Goal: Transaction & Acquisition: Book appointment/travel/reservation

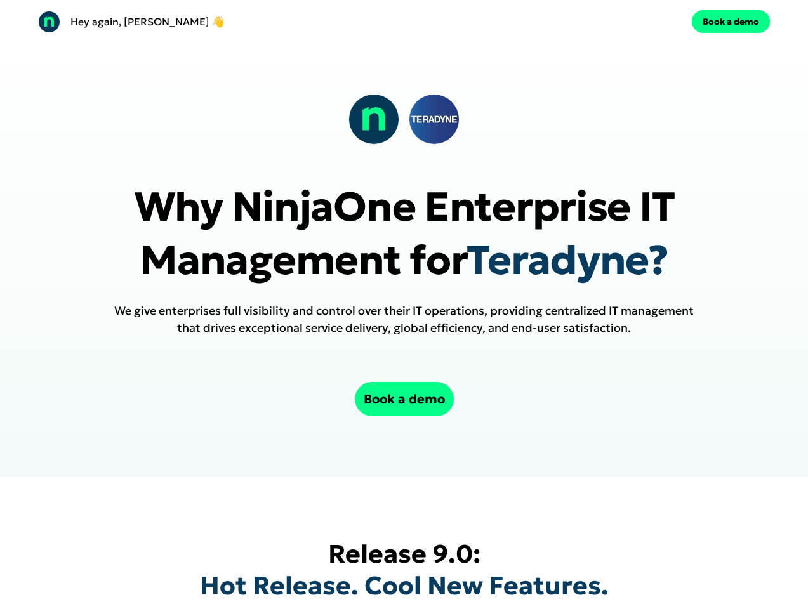
click at [404, 22] on div "Hey again, [PERSON_NAME] 👋 Book a demo" at bounding box center [404, 21] width 808 height 43
click at [218, 22] on div "Hey again, [PERSON_NAME] 👋" at bounding box center [218, 22] width 361 height 22
click at [590, 22] on div "Book a demo" at bounding box center [589, 21] width 361 height 23
click at [730, 22] on button "Book a demo" at bounding box center [731, 21] width 78 height 23
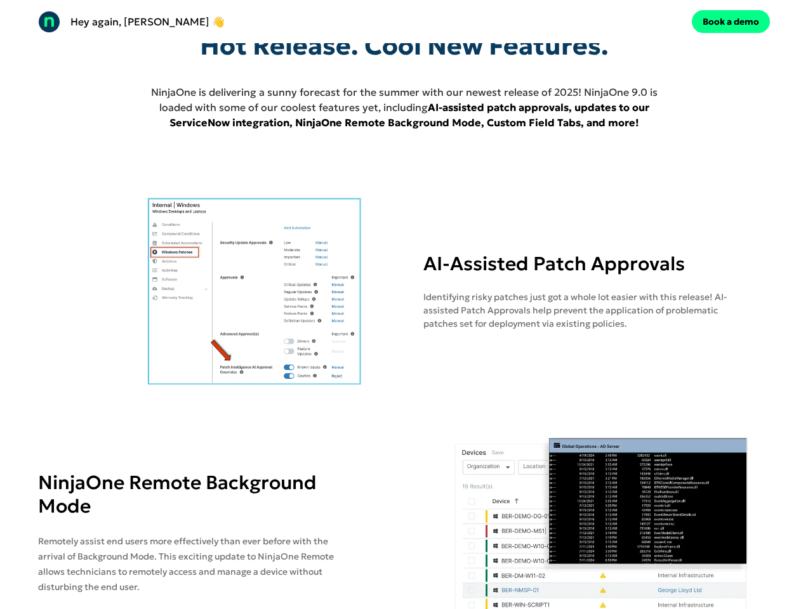
click at [404, 258] on img at bounding box center [254, 291] width 433 height 190
